Goal: Transaction & Acquisition: Purchase product/service

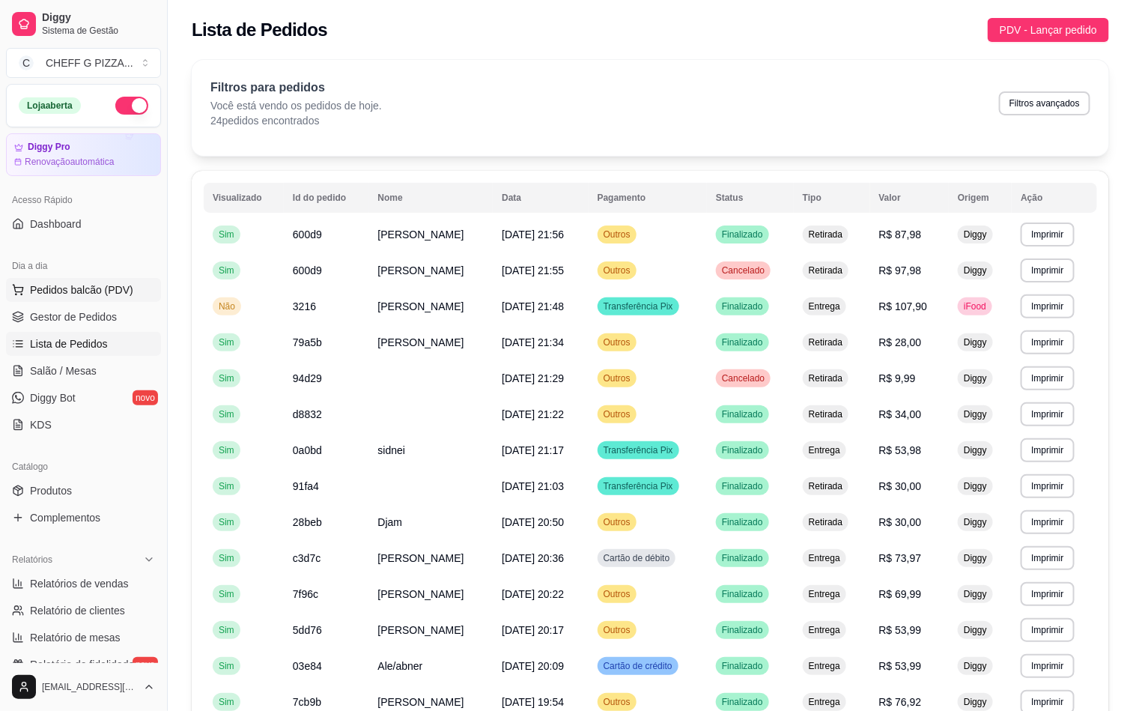
click at [91, 286] on span "Pedidos balcão (PDV)" at bounding box center [81, 289] width 103 height 15
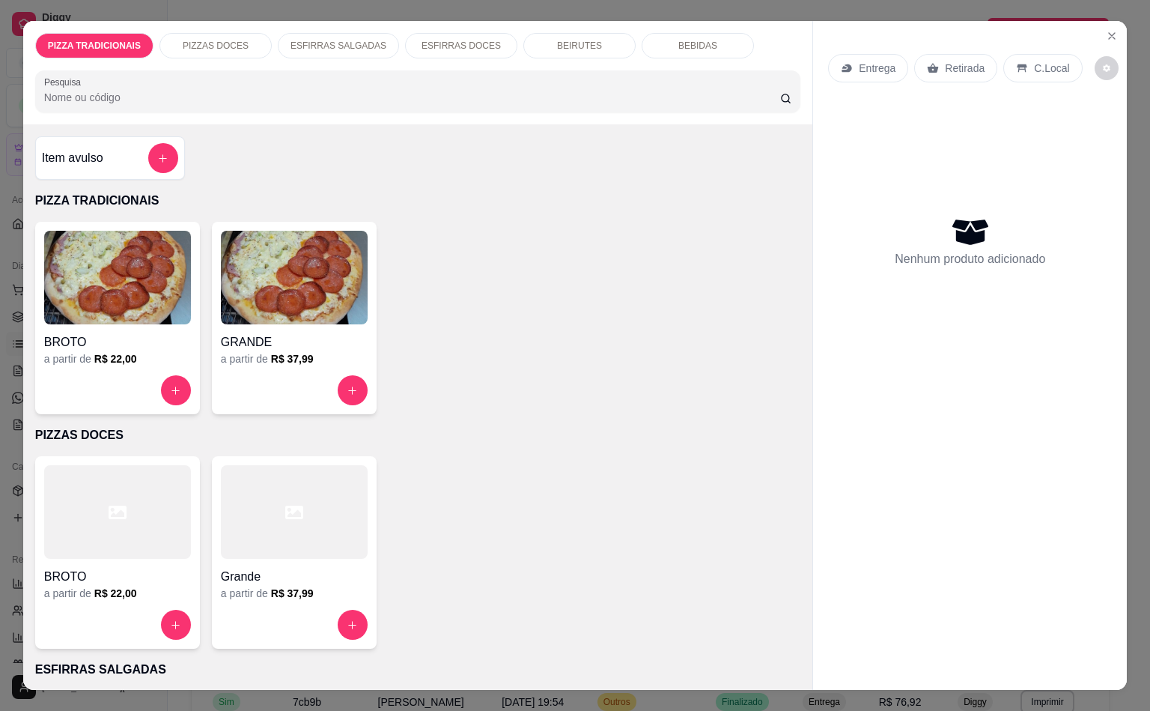
click at [279, 385] on div at bounding box center [294, 390] width 147 height 30
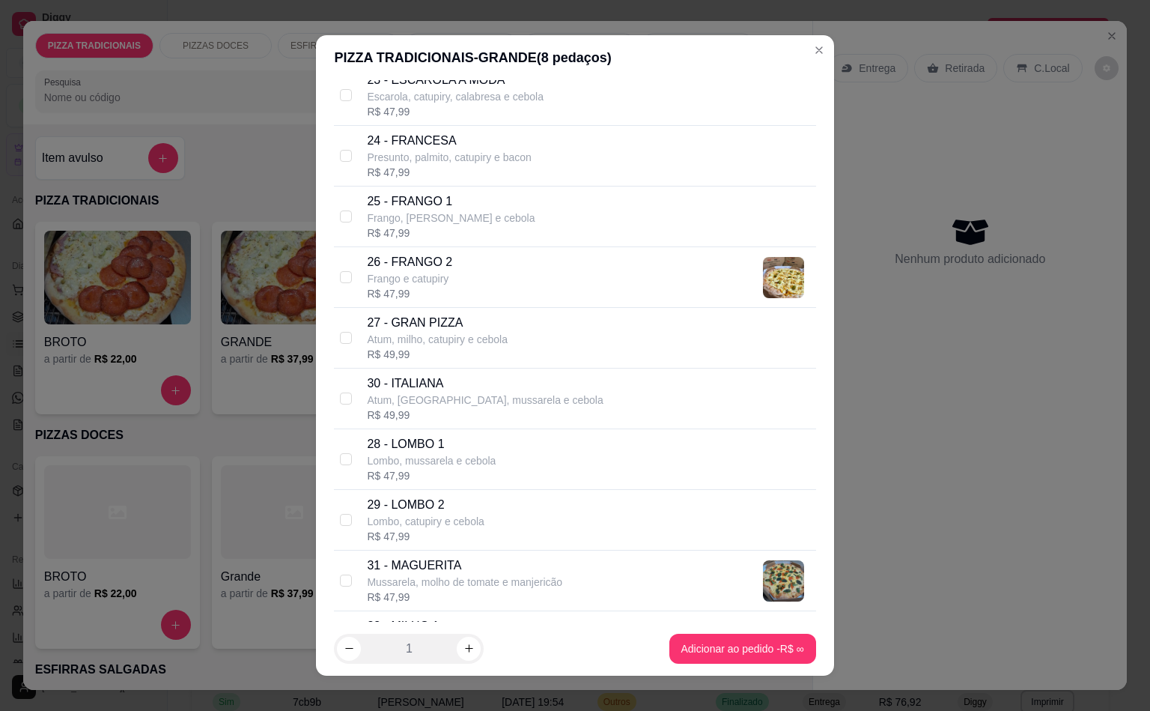
scroll to position [1946, 0]
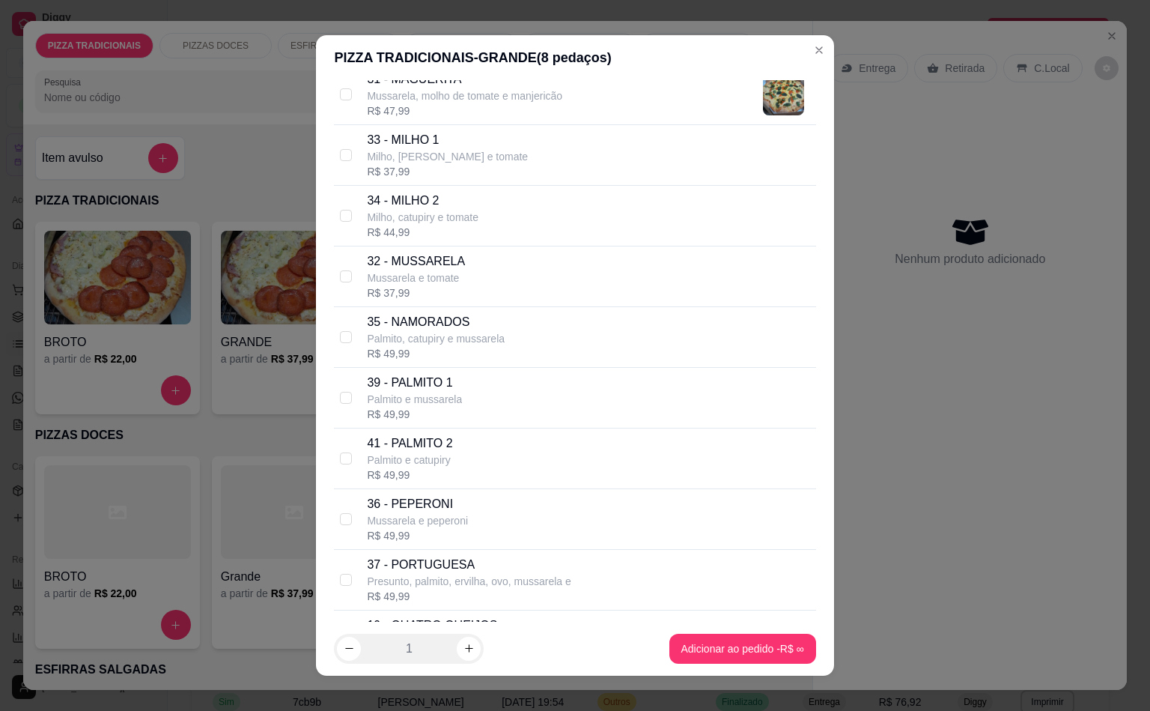
click at [450, 574] on p "37 - PORTUGUESA" at bounding box center [469, 565] width 204 height 18
click at [449, 567] on div "37 - PORTUGUESA Presunto, palmito, ervilha, ovo, mussarela e R$ 49,99" at bounding box center [575, 580] width 482 height 61
drag, startPoint x: 467, startPoint y: 585, endPoint x: 467, endPoint y: 526, distance: 58.4
click at [467, 574] on p "37 - PORTUGUESA" at bounding box center [469, 565] width 204 height 18
checkbox input "true"
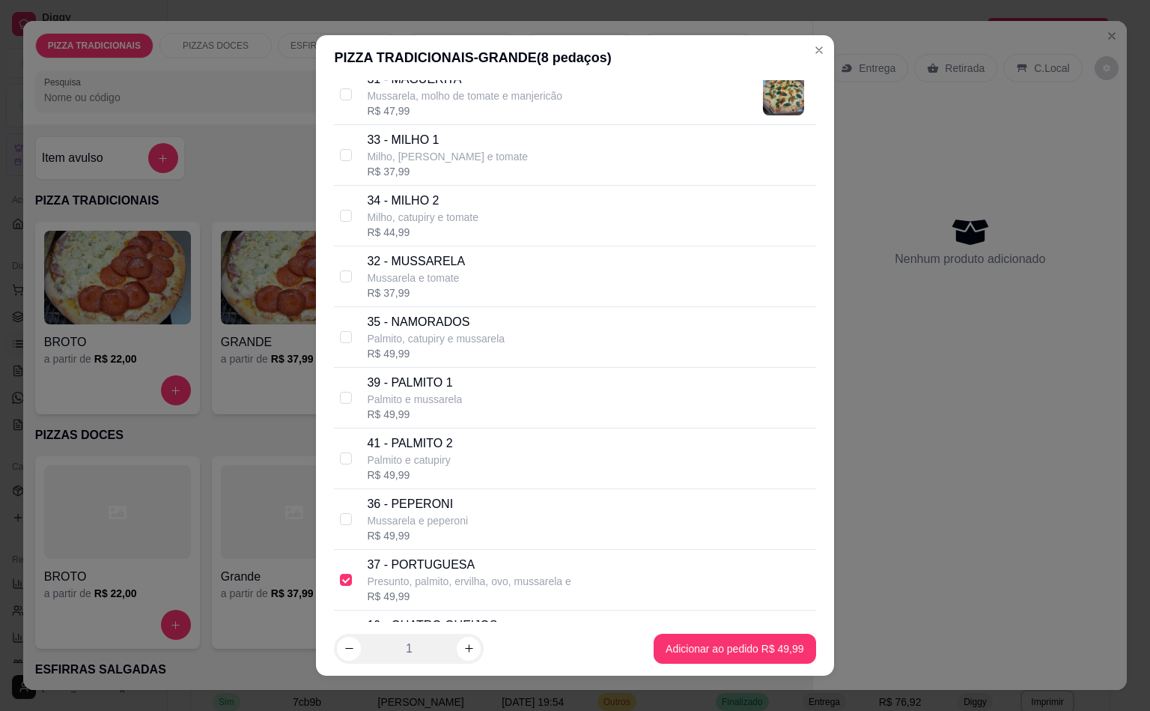
click at [467, 526] on div "36 - [PERSON_NAME] e peperoni R$ 49,99" at bounding box center [588, 519] width 443 height 48
checkbox input "true"
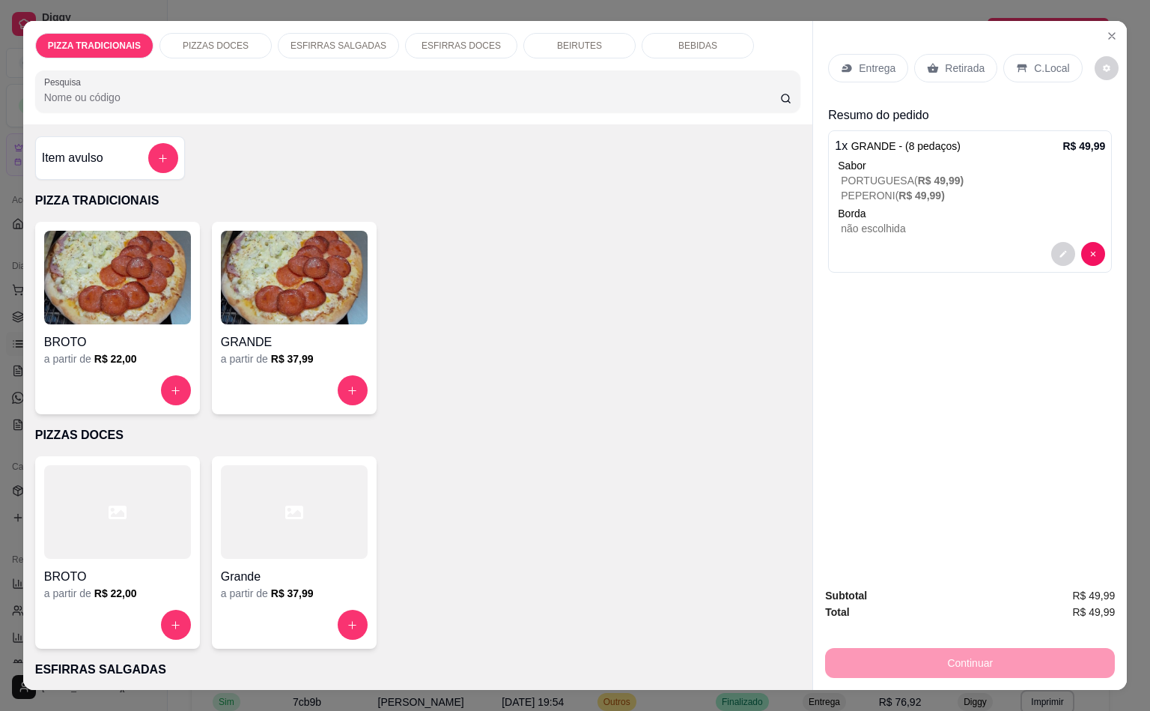
click at [849, 61] on div "Entrega" at bounding box center [868, 68] width 80 height 28
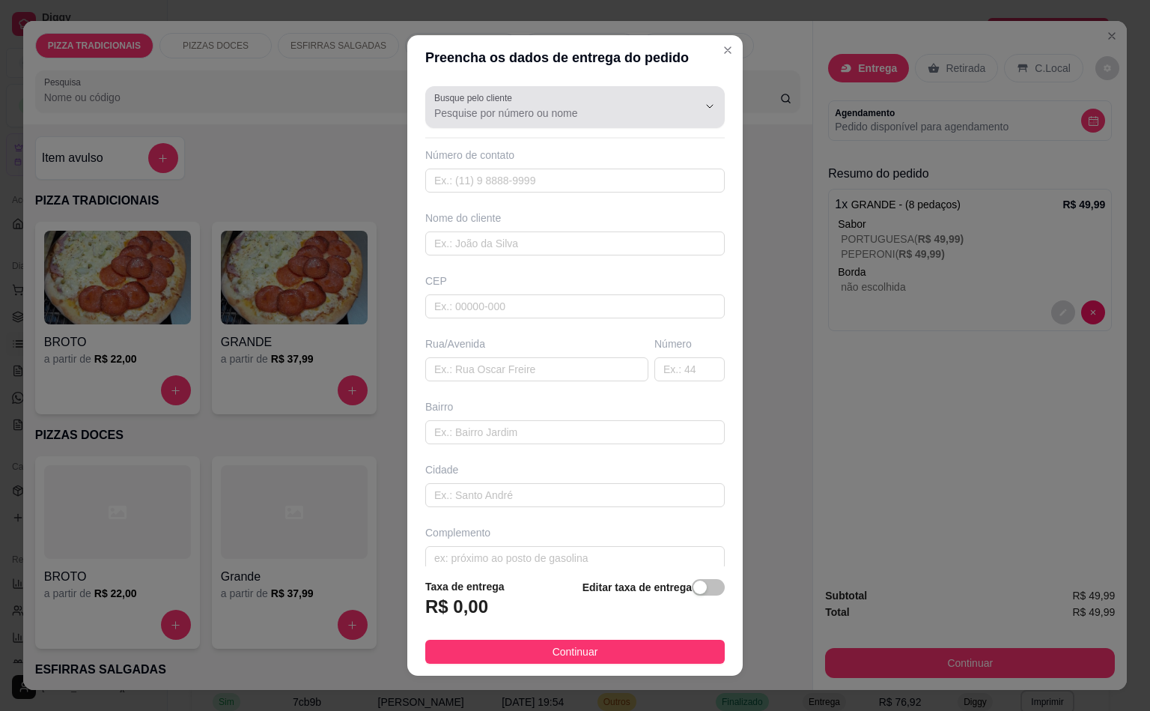
click at [531, 92] on div at bounding box center [575, 107] width 282 height 30
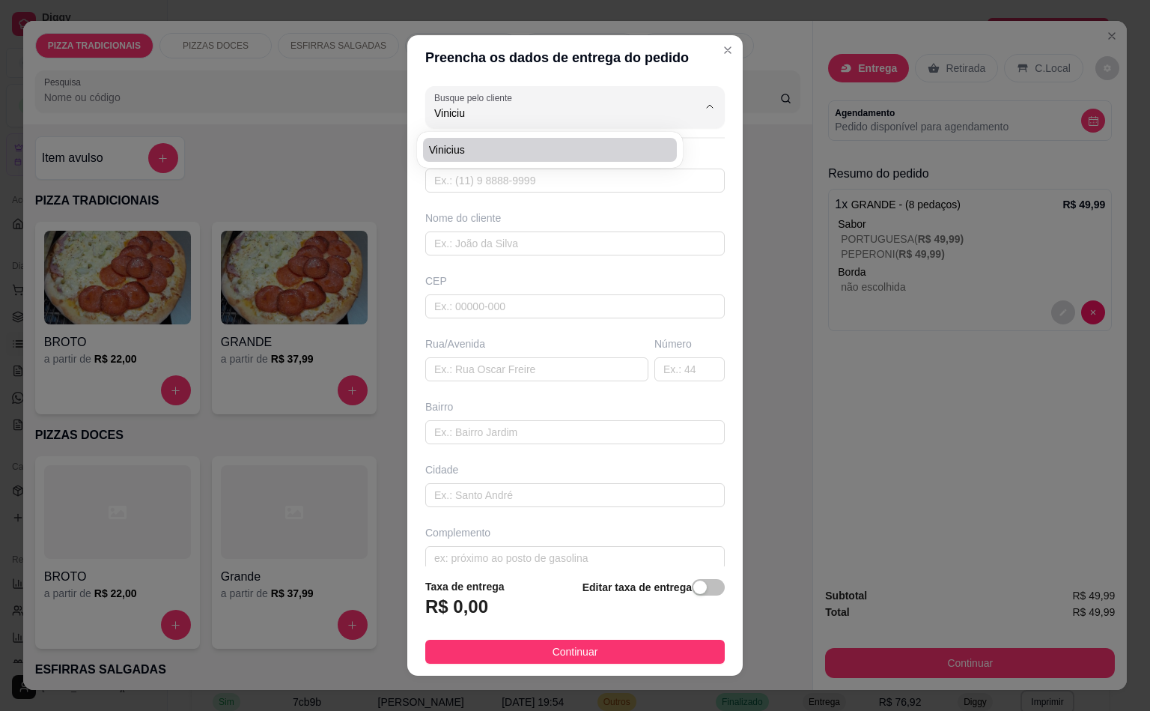
click at [614, 151] on span "Vinicius" at bounding box center [542, 149] width 227 height 15
type input "Vinicius"
type input "11985289761"
type input "Vinicius"
type input "09280290"
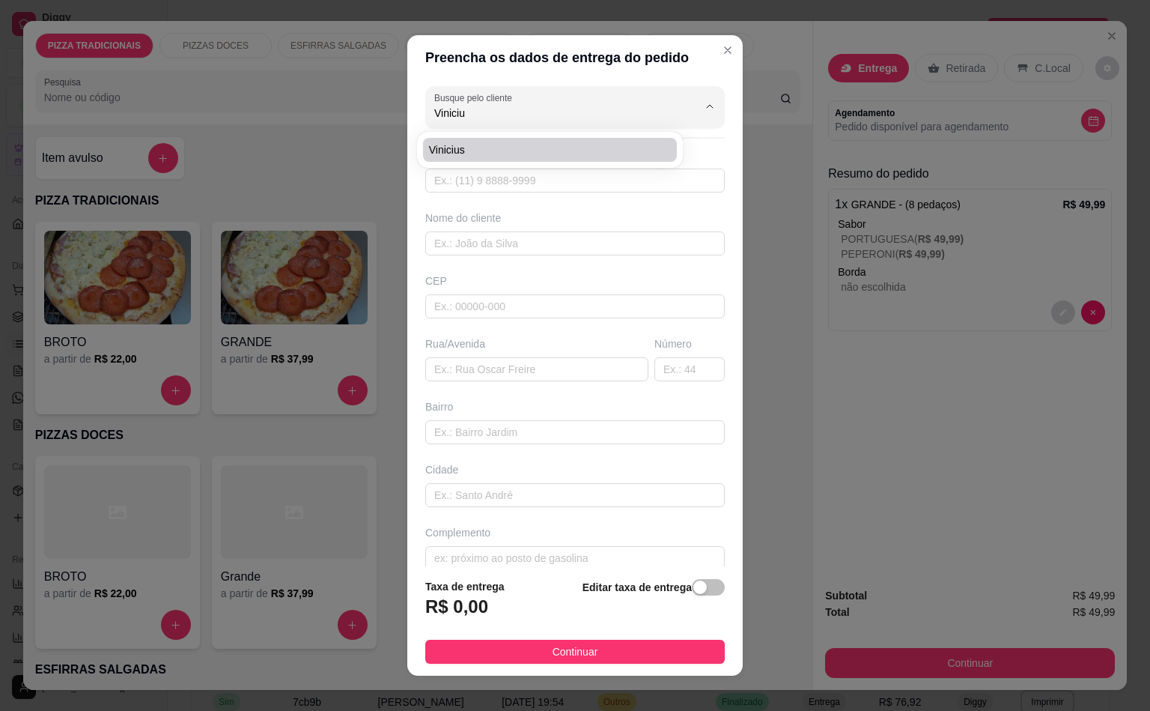
type input "[GEOGRAPHIC_DATA]"
type input "734"
type input "[GEOGRAPHIC_DATA]"
type input "Santo André"
type input "Apartamento 8"
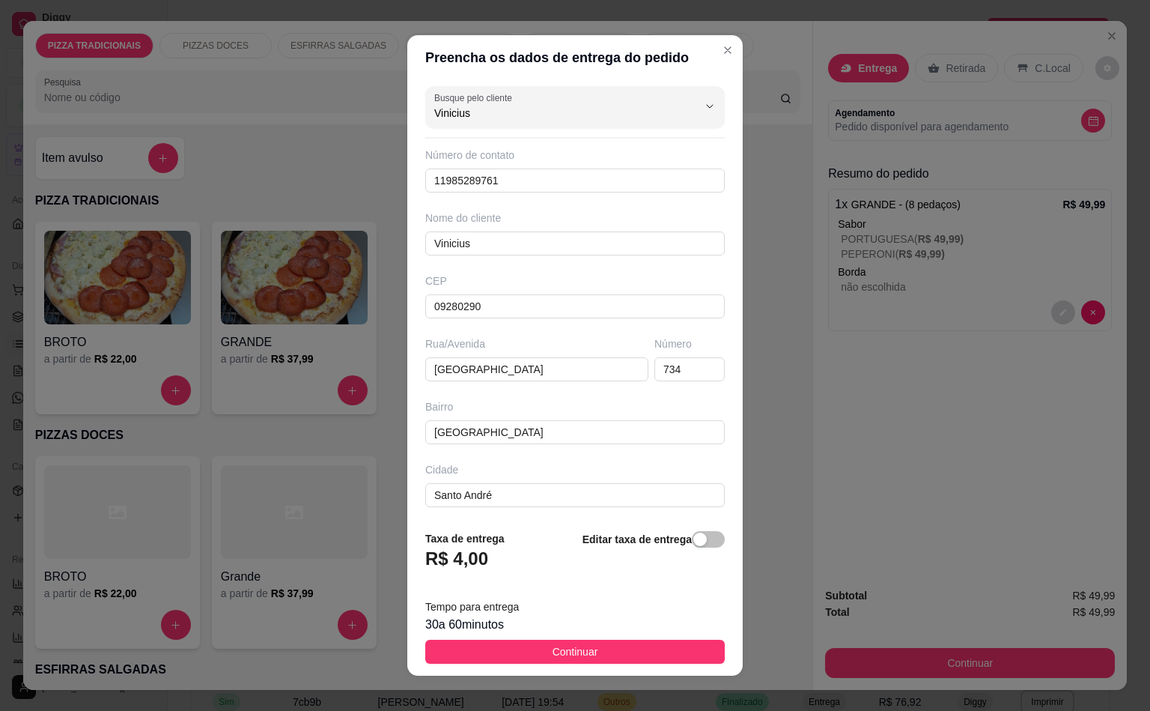
type input "Vinicius"
click at [593, 637] on footer "Taxa de entrega R$ 4,00 Editar taxa de entrega Tempo para entrega 30 a 60 minut…" at bounding box center [574, 596] width 335 height 157
click at [586, 660] on button "Continuar" at bounding box center [575, 652] width 300 height 24
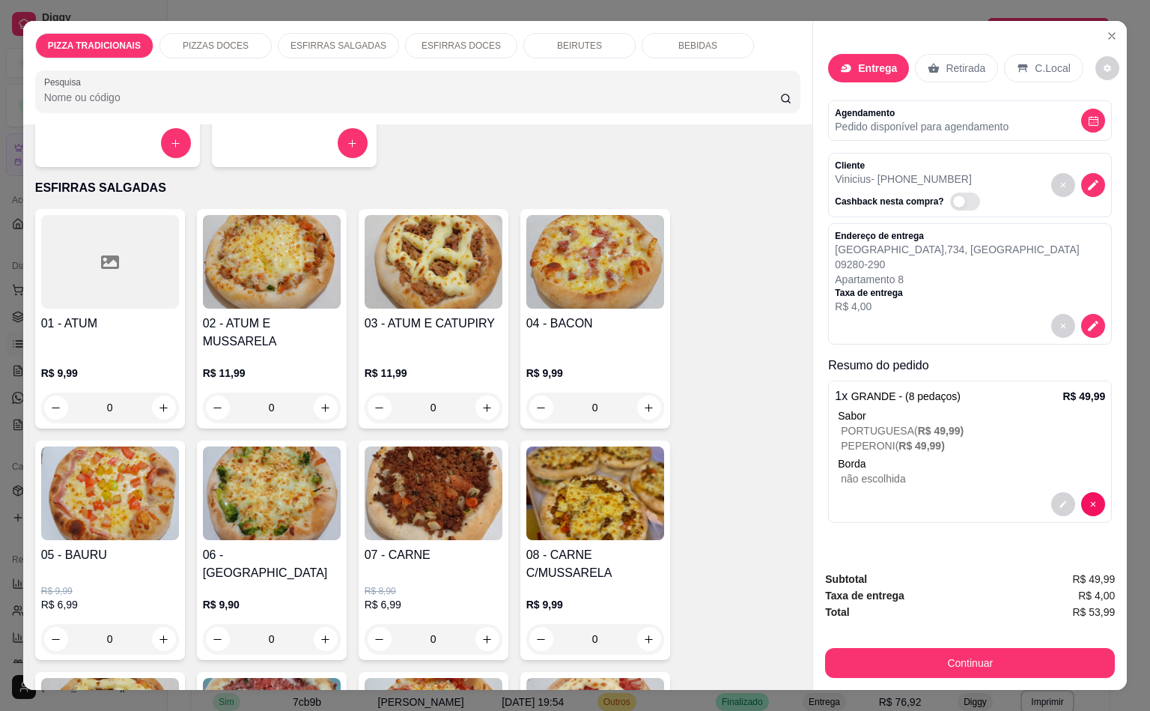
scroll to position [486, 0]
